Goal: Task Accomplishment & Management: Use online tool/utility

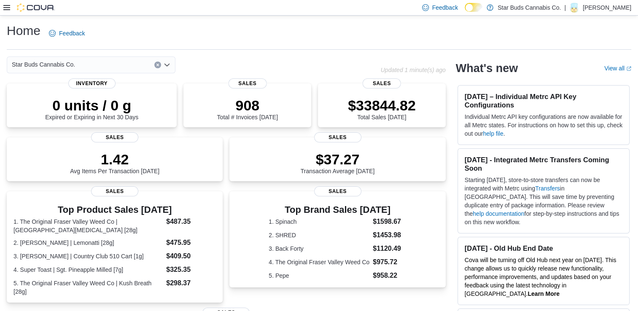
click at [4, 9] on icon at bounding box center [6, 7] width 7 height 5
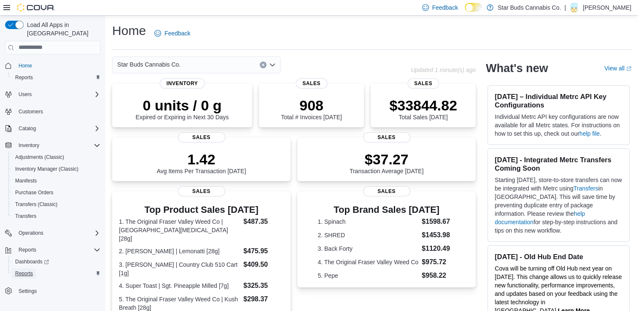
click at [25, 270] on span "Reports" at bounding box center [24, 273] width 18 height 7
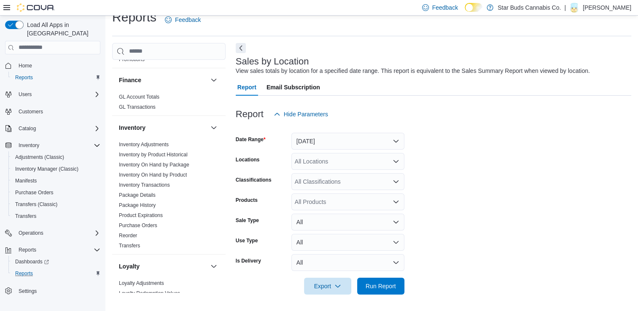
scroll to position [236, 0]
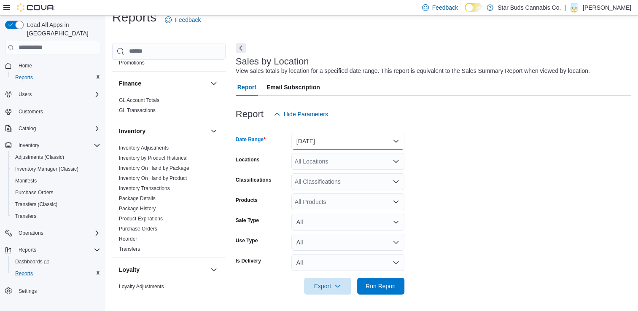
click at [310, 144] on button "[DATE]" at bounding box center [347, 141] width 113 height 17
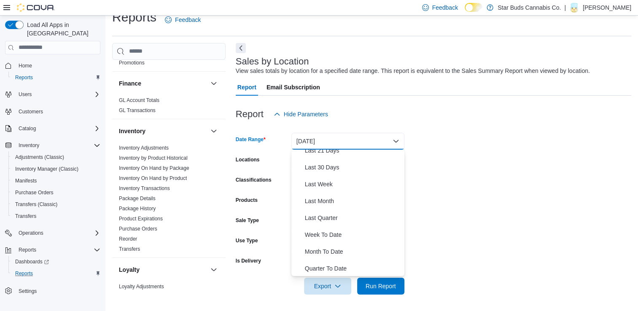
scroll to position [111, 0]
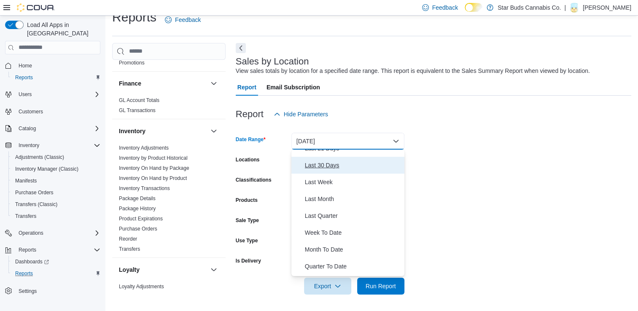
click at [341, 168] on span "Last 30 Days" at bounding box center [353, 165] width 96 height 10
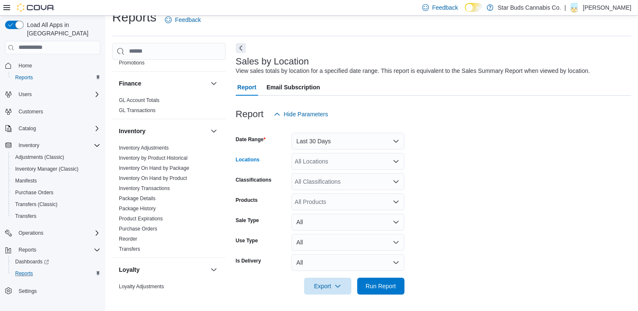
click at [330, 154] on div "All Locations" at bounding box center [347, 161] width 113 height 17
type input "****"
click at [324, 176] on span "Bradford" at bounding box center [325, 176] width 23 height 8
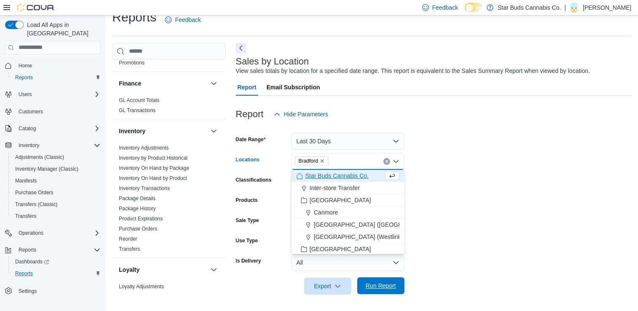
click at [380, 287] on span "Run Report" at bounding box center [380, 286] width 30 height 8
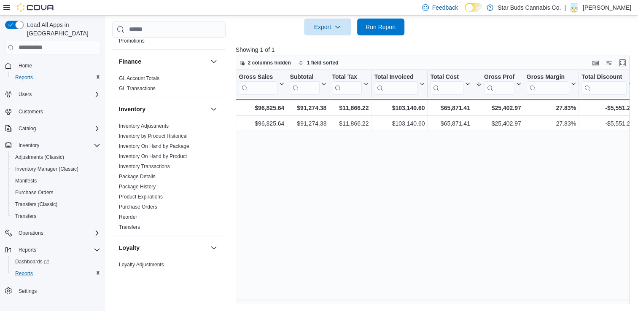
scroll to position [0, 236]
click at [177, 143] on link "Inventory On Hand by Package" at bounding box center [154, 146] width 70 height 6
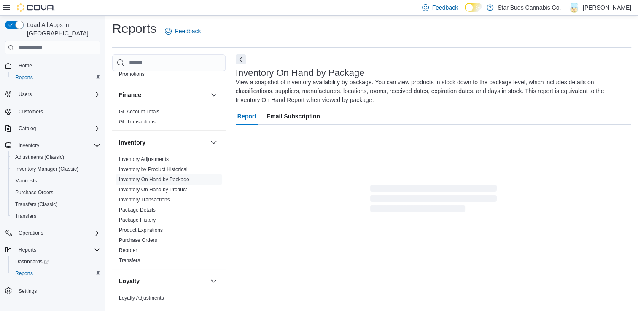
scroll to position [24, 0]
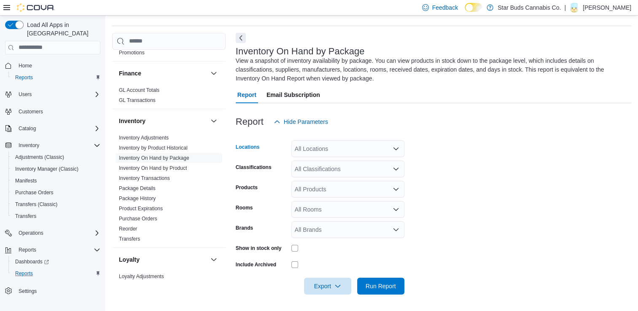
click at [339, 151] on div "All Locations" at bounding box center [347, 148] width 113 height 17
type input "**"
click at [320, 178] on span "Bradford" at bounding box center [325, 175] width 23 height 8
click at [475, 141] on form "Locations [GEOGRAPHIC_DATA] Classifications All Classifications Products All Pr…" at bounding box center [433, 212] width 395 height 164
click at [322, 172] on div "All Classifications" at bounding box center [347, 169] width 113 height 17
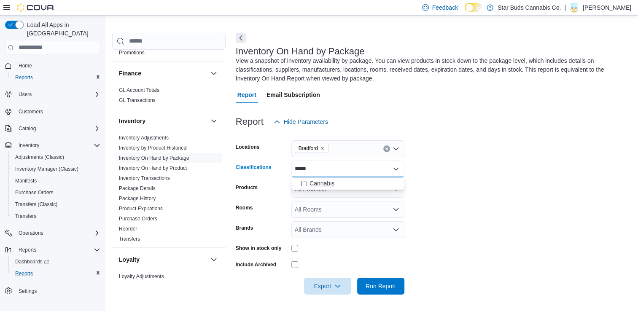
type input "*****"
click at [322, 188] on button "Cannabis" at bounding box center [347, 183] width 113 height 12
click at [282, 240] on form "Locations Bradford Classifications Cannabis Products All Products Rooms All Roo…" at bounding box center [433, 212] width 395 height 164
click at [373, 282] on span "Run Report" at bounding box center [380, 286] width 30 height 8
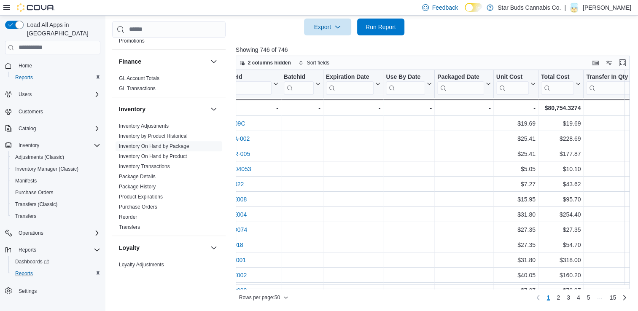
scroll to position [0, 579]
